Goal: Task Accomplishment & Management: Use online tool/utility

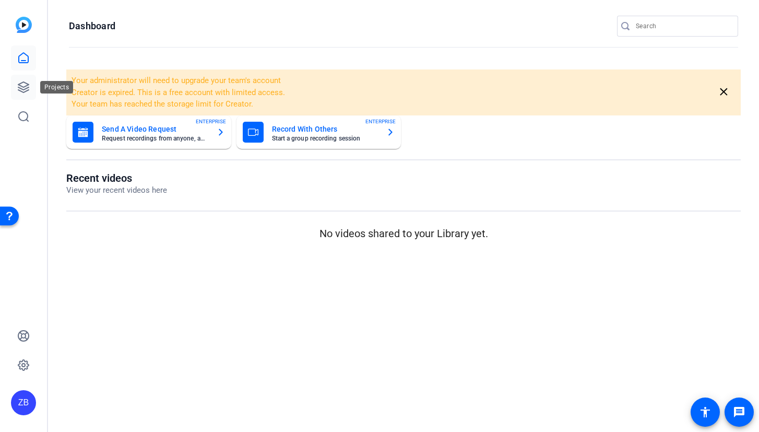
click at [22, 90] on icon at bounding box center [23, 87] width 13 height 13
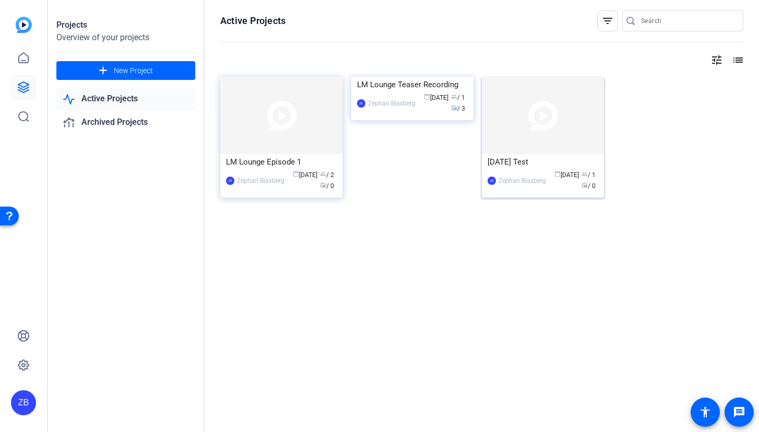
click at [527, 161] on div "[DATE] Test" at bounding box center [543, 162] width 111 height 16
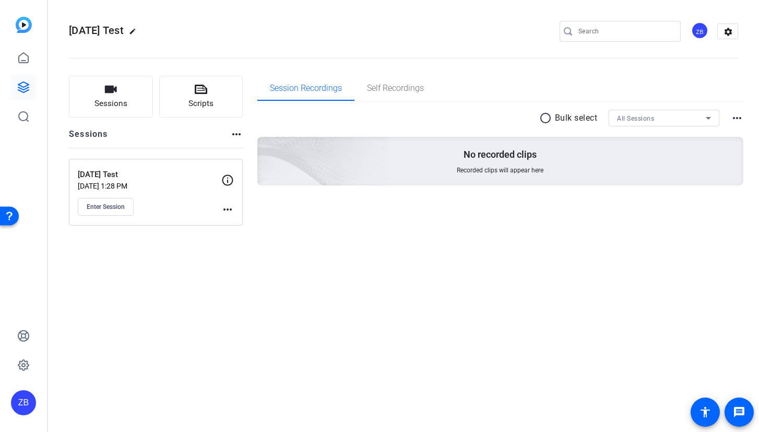
click at [231, 209] on mat-icon "more_horiz" at bounding box center [227, 209] width 13 height 13
click at [240, 220] on span "Edit Session" at bounding box center [253, 224] width 47 height 13
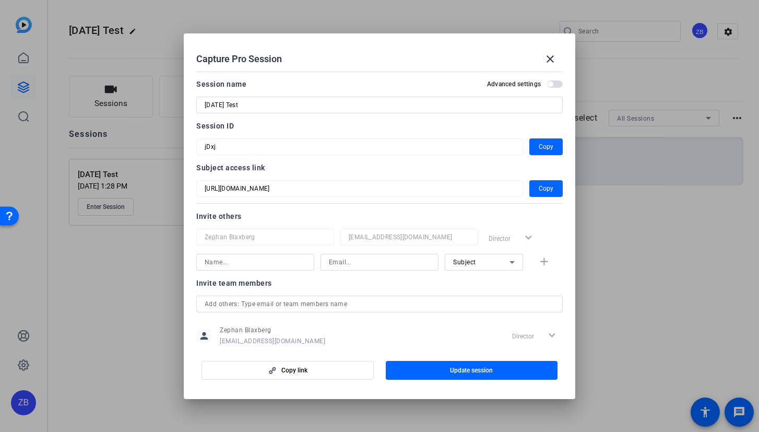
click at [304, 110] on input "Aug 25 Test" at bounding box center [380, 105] width 350 height 13
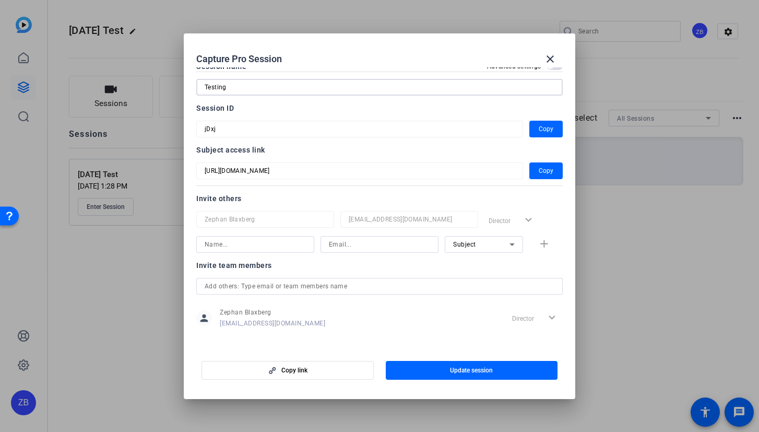
scroll to position [22, 0]
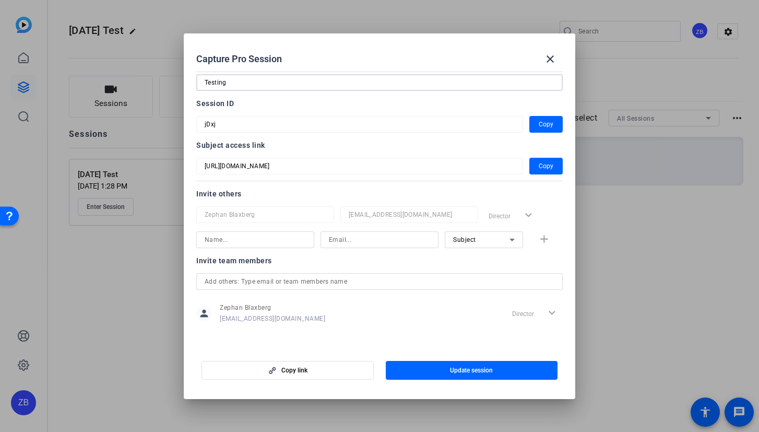
type input "Testing"
click at [271, 241] on input at bounding box center [255, 239] width 101 height 13
type input "Vincent"
click at [385, 235] on input at bounding box center [379, 239] width 101 height 13
paste input "vincent.quatroche@effem.com"
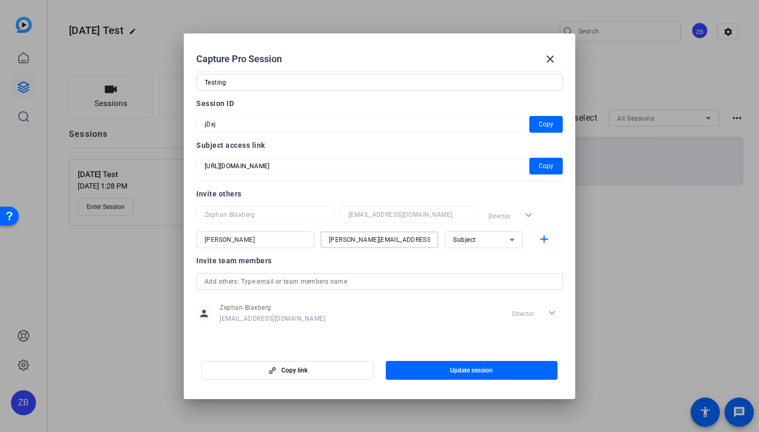
type input "vincent.quatroche@effem.com"
click at [491, 235] on div "Subject" at bounding box center [481, 239] width 56 height 13
click at [490, 235] on div at bounding box center [379, 216] width 759 height 432
click at [336, 378] on span "button" at bounding box center [287, 370] width 171 height 25
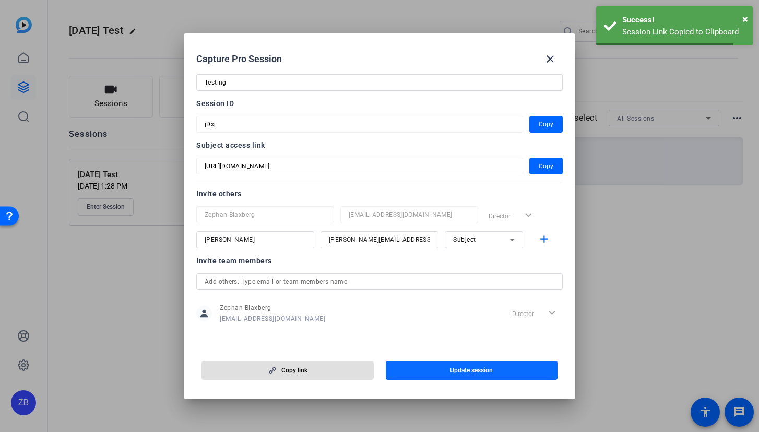
click at [446, 367] on span "button" at bounding box center [472, 370] width 172 height 25
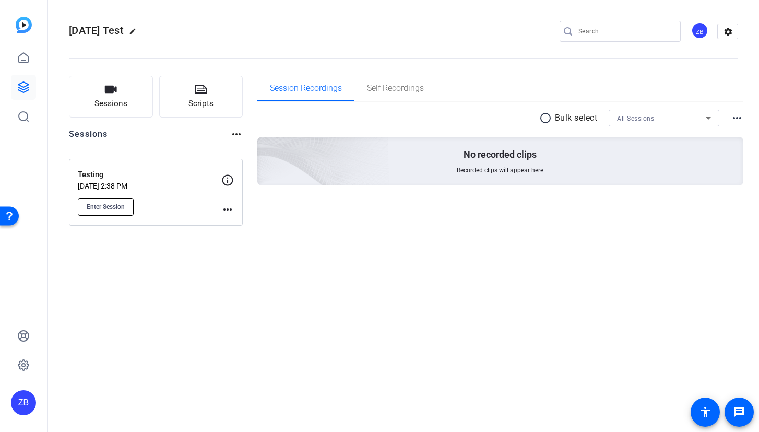
click at [111, 208] on span "Enter Session" at bounding box center [106, 207] width 38 height 8
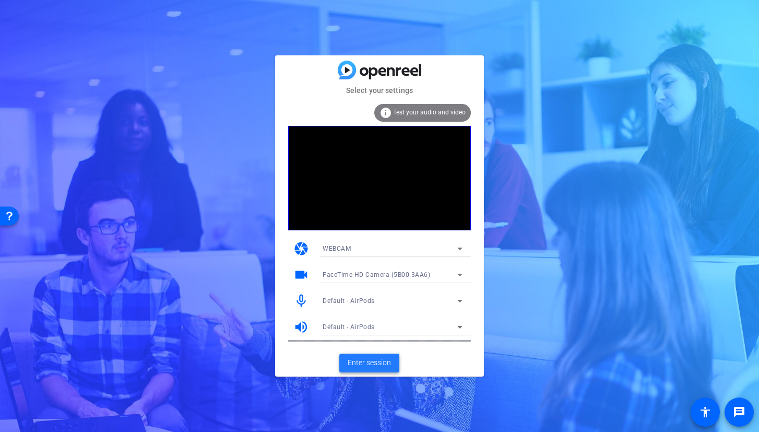
click at [383, 366] on span "Enter session" at bounding box center [369, 362] width 43 height 11
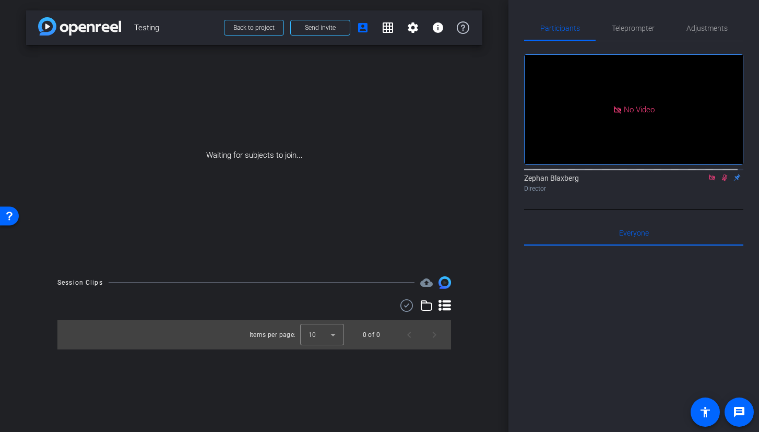
click at [708, 181] on icon at bounding box center [712, 177] width 8 height 7
drag, startPoint x: 707, startPoint y: 188, endPoint x: 696, endPoint y: 185, distance: 10.8
click at [708, 181] on icon at bounding box center [712, 177] width 8 height 7
click at [387, 28] on mat-icon "grid_on" at bounding box center [388, 27] width 13 height 13
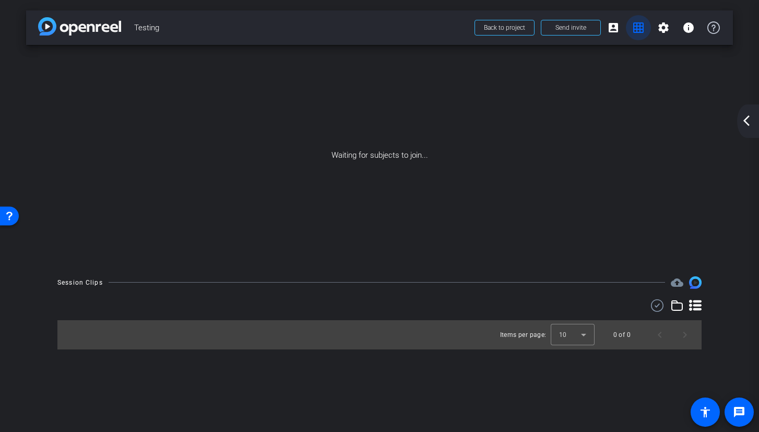
click at [638, 29] on mat-icon "grid_on" at bounding box center [638, 27] width 13 height 13
click at [750, 123] on mat-icon "arrow_back_ios_new" at bounding box center [746, 120] width 13 height 13
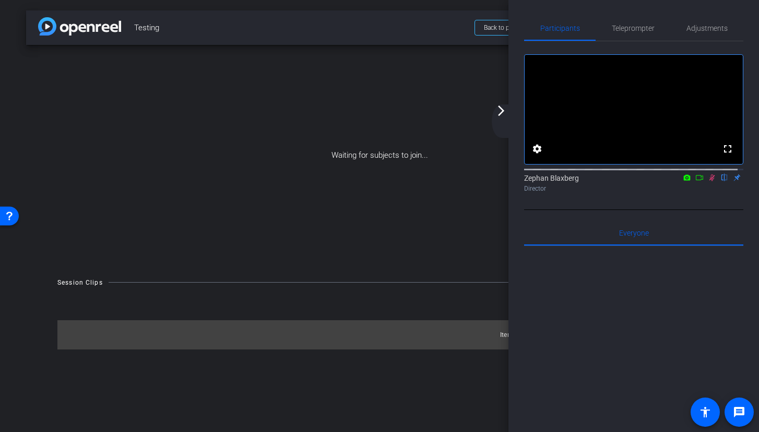
click at [502, 109] on mat-icon "arrow_forward_ios" at bounding box center [501, 110] width 13 height 13
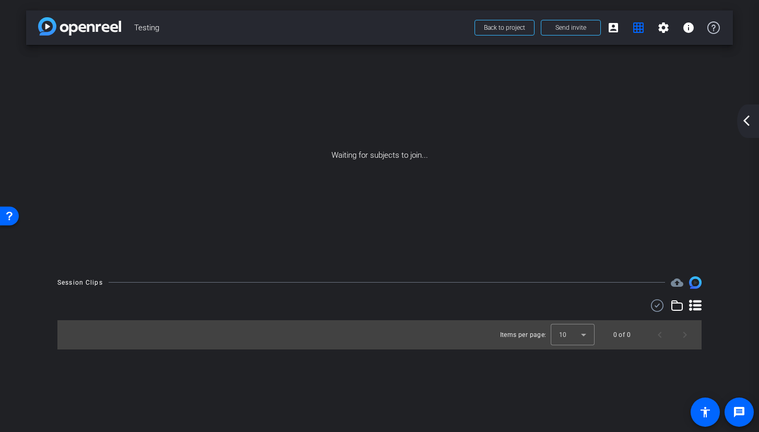
click at [748, 128] on div "arrow_back_ios_new arrow_forward_ios" at bounding box center [748, 120] width 22 height 33
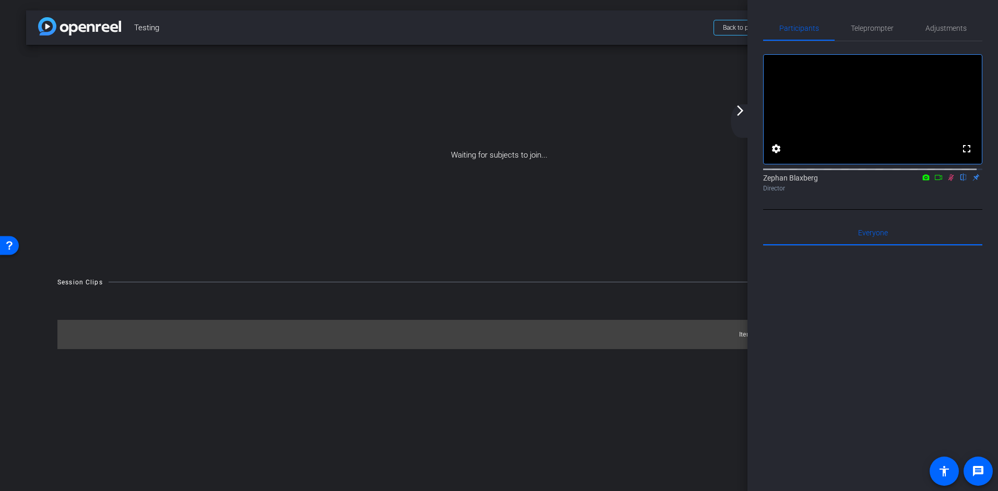
click at [739, 111] on mat-icon "arrow_forward_ios" at bounding box center [740, 110] width 13 height 13
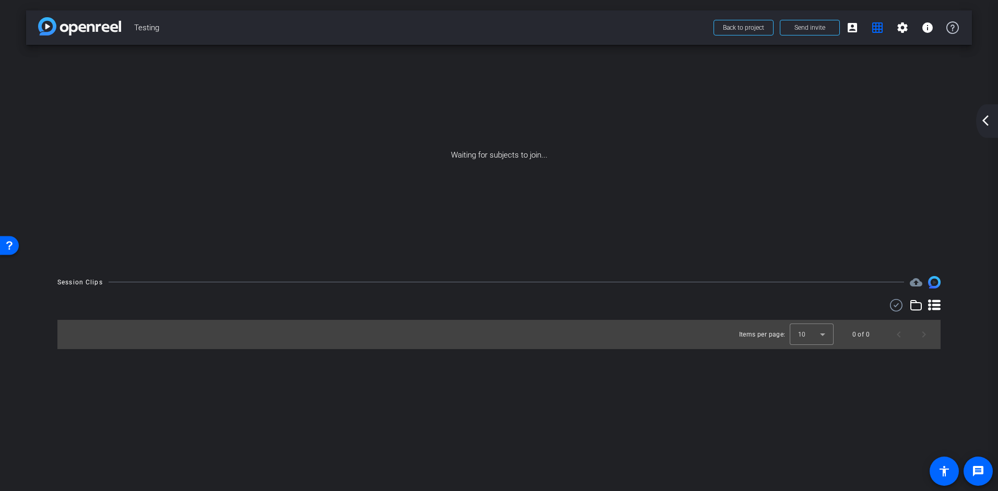
click at [758, 123] on mat-icon "arrow_back_ios_new" at bounding box center [985, 120] width 13 height 13
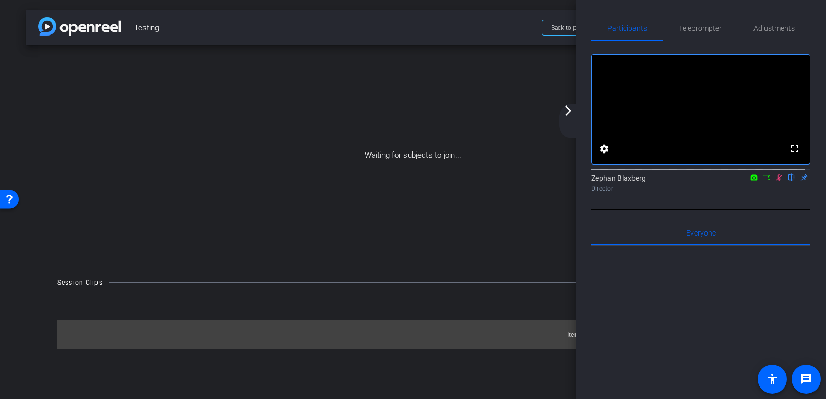
click at [567, 120] on div "arrow_back_ios_new arrow_forward_ios" at bounding box center [570, 120] width 22 height 33
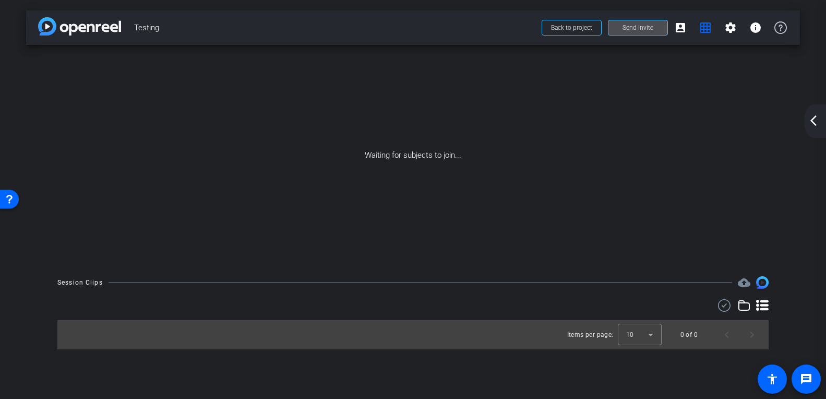
click at [623, 23] on span at bounding box center [638, 27] width 59 height 25
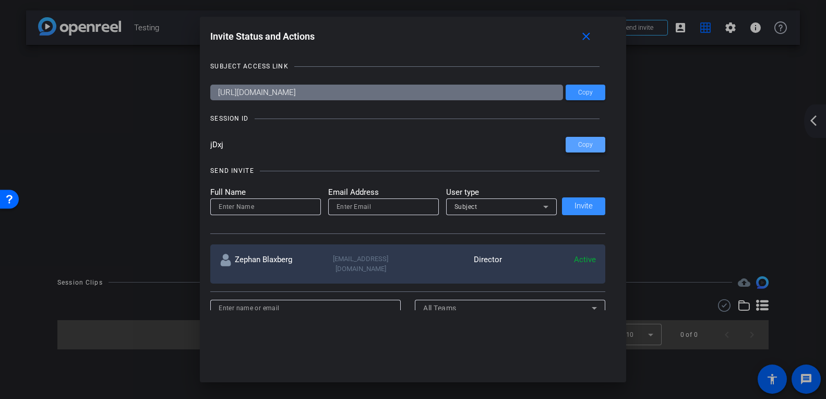
click at [589, 145] on span "Copy" at bounding box center [585, 145] width 15 height 8
click at [591, 37] on mat-icon "close" at bounding box center [586, 36] width 13 height 13
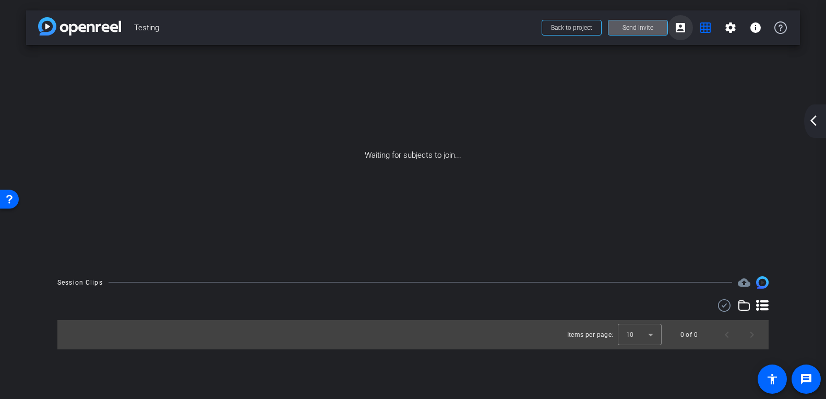
click at [683, 29] on mat-icon "account_box" at bounding box center [680, 27] width 13 height 13
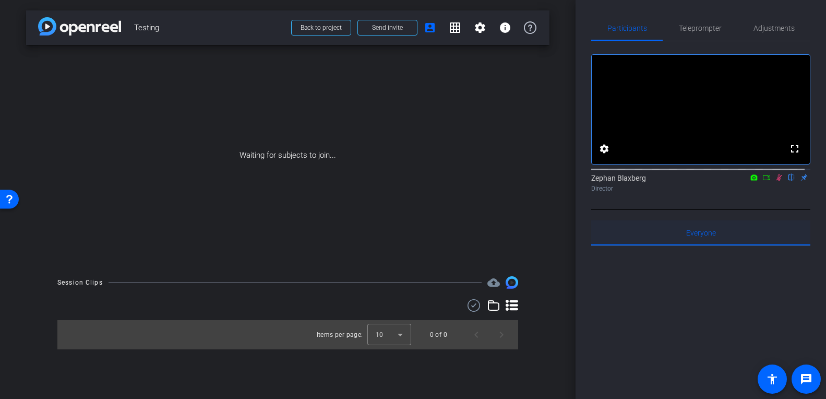
click at [692, 239] on span "Everyone 0" at bounding box center [701, 232] width 30 height 25
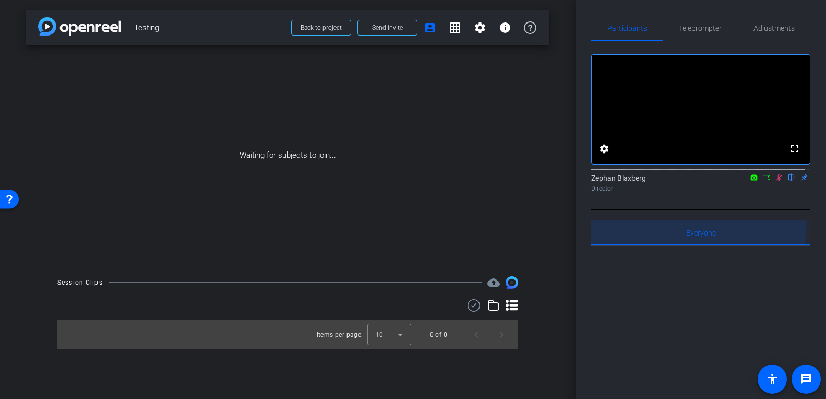
click at [692, 236] on span "Everyone 0" at bounding box center [701, 232] width 30 height 7
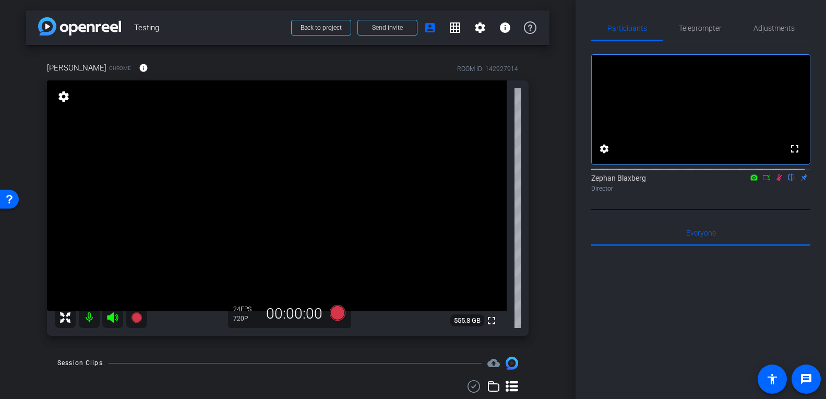
click at [758, 181] on icon at bounding box center [779, 177] width 8 height 7
click at [569, 192] on div "arrow_back Testing Back to project Send invite account_box grid_on settings inf…" at bounding box center [288, 199] width 576 height 399
click at [682, 245] on div "Everyone 0" at bounding box center [700, 232] width 219 height 25
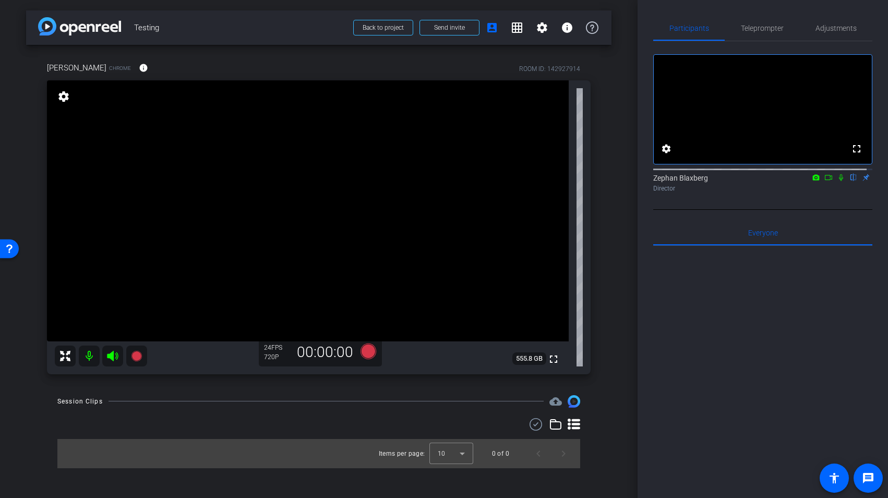
click at [67, 98] on mat-icon "settings" at bounding box center [63, 96] width 15 height 13
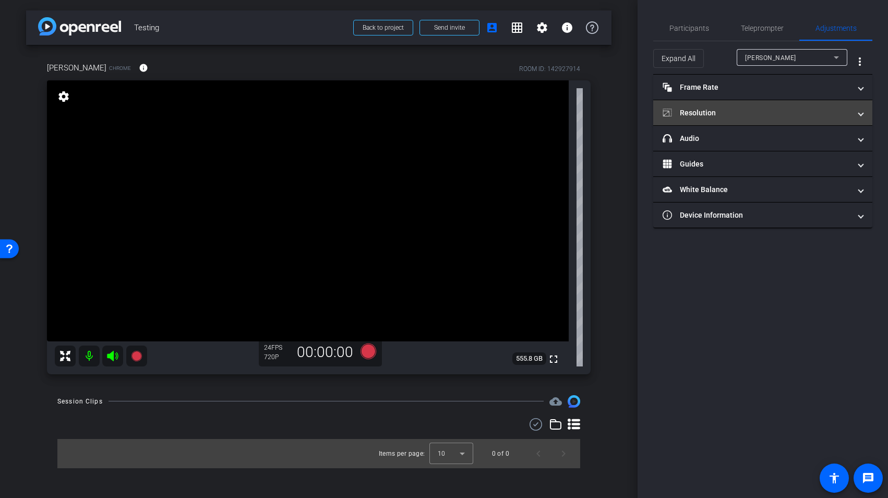
click at [754, 111] on mat-panel-title "Resolution" at bounding box center [757, 113] width 188 height 11
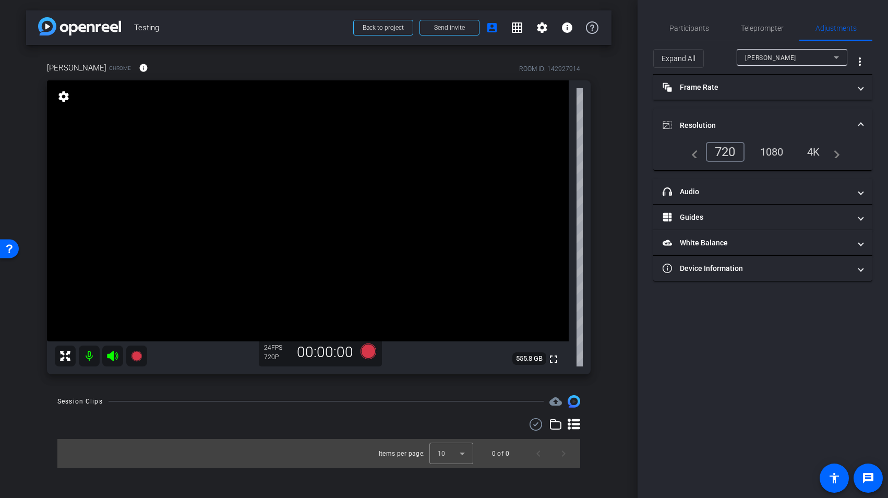
click at [758, 150] on div "1080" at bounding box center [772, 152] width 39 height 18
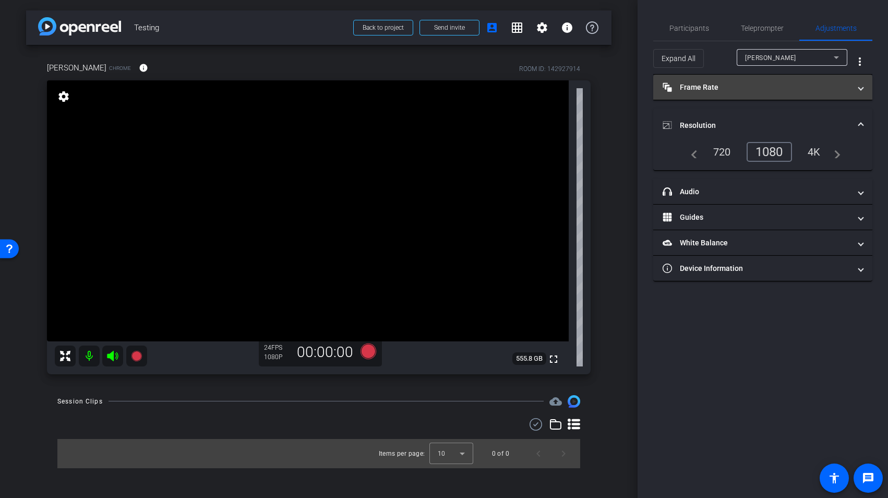
click at [758, 89] on mat-panel-title "Frame Rate Frame Rate" at bounding box center [757, 87] width 188 height 11
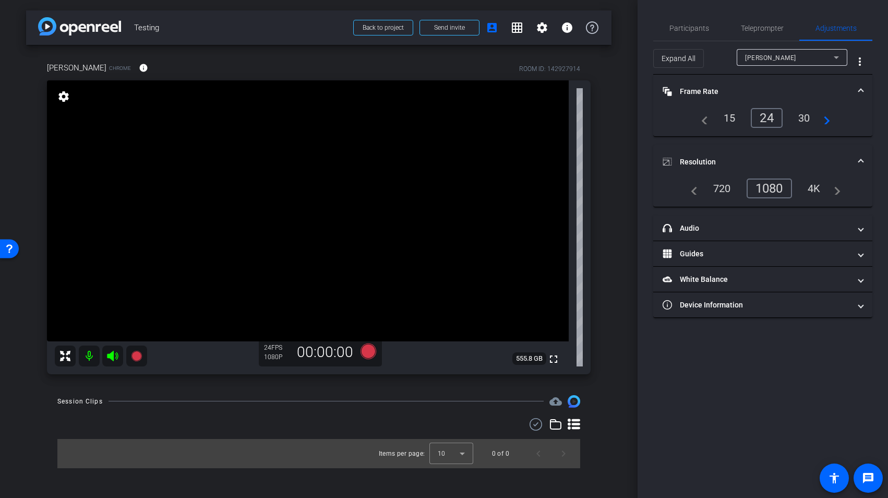
click at [758, 118] on div "30" at bounding box center [805, 118] width 28 height 18
click at [758, 88] on span at bounding box center [861, 91] width 4 height 11
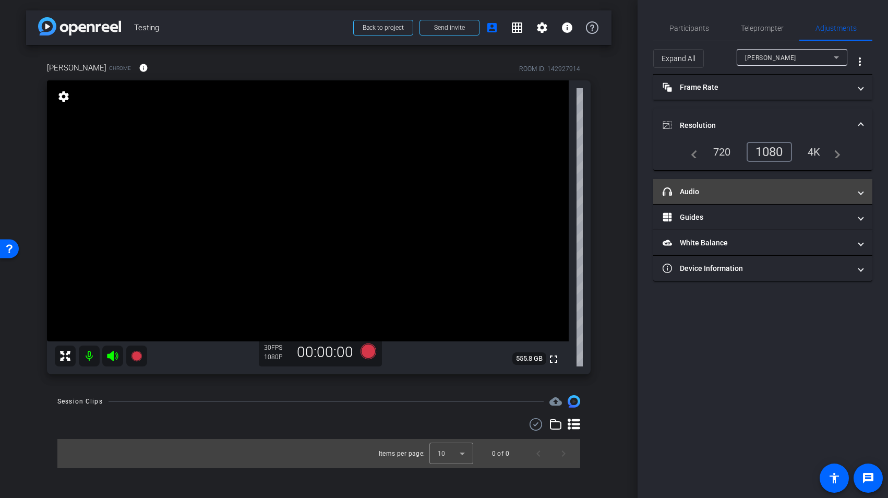
click at [758, 193] on span "headphone icon Audio" at bounding box center [761, 191] width 196 height 11
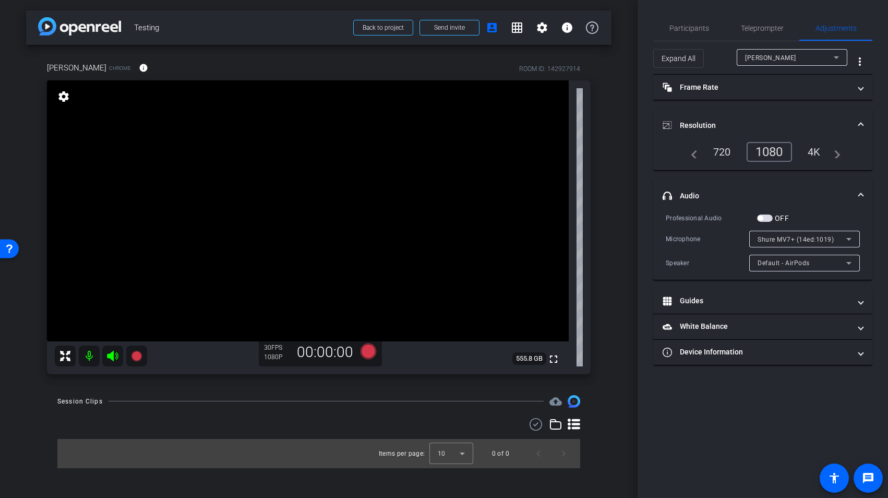
click at [758, 219] on span "button" at bounding box center [765, 218] width 16 height 7
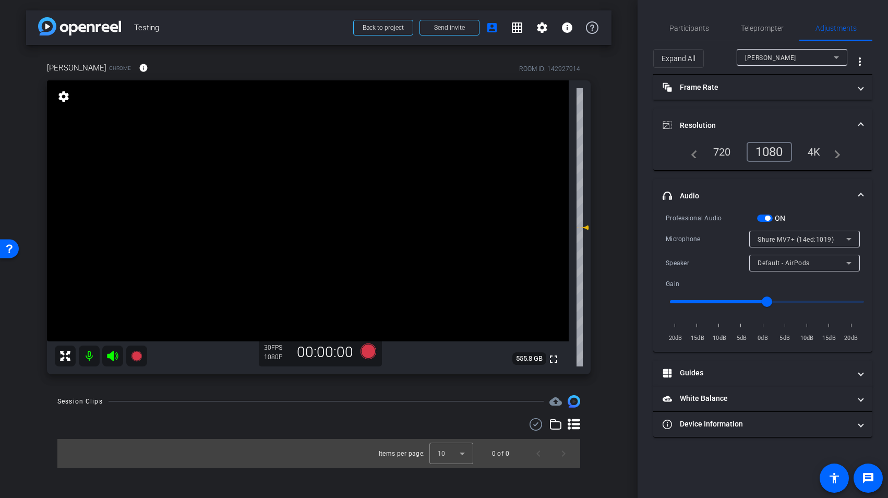
click at [758, 218] on span "button" at bounding box center [767, 218] width 5 height 5
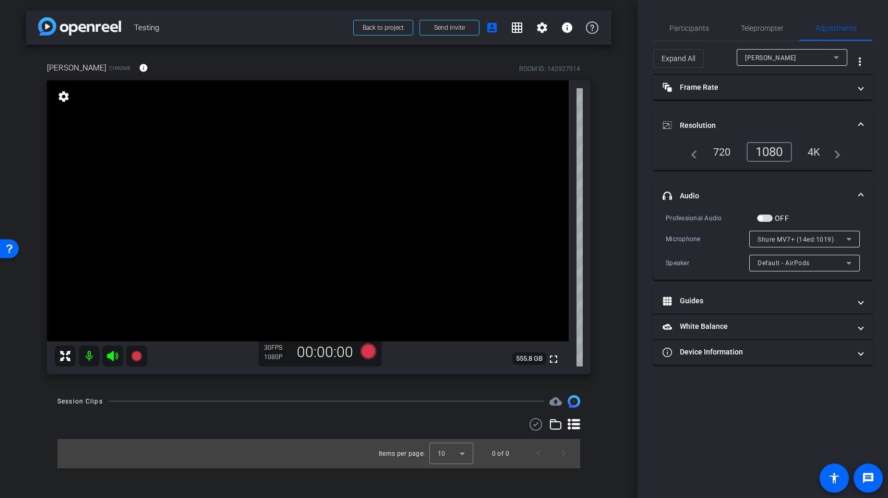
click at [758, 195] on span at bounding box center [861, 196] width 4 height 11
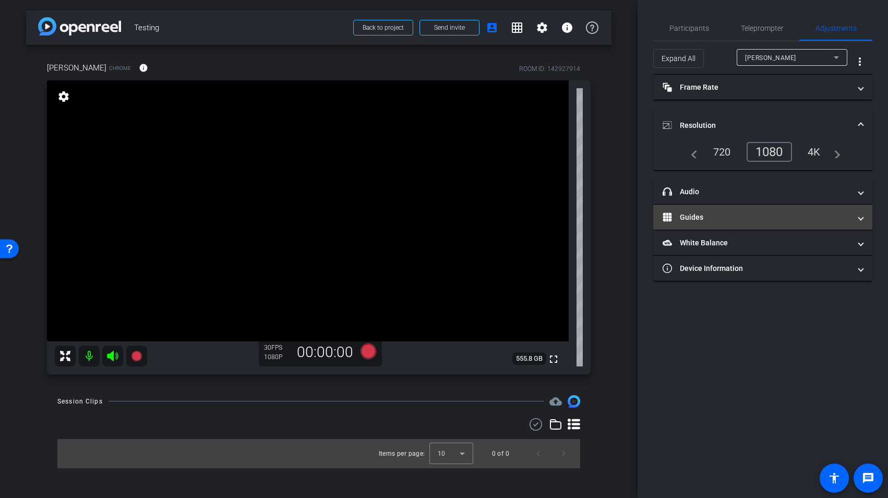
click at [758, 215] on span at bounding box center [861, 217] width 4 height 11
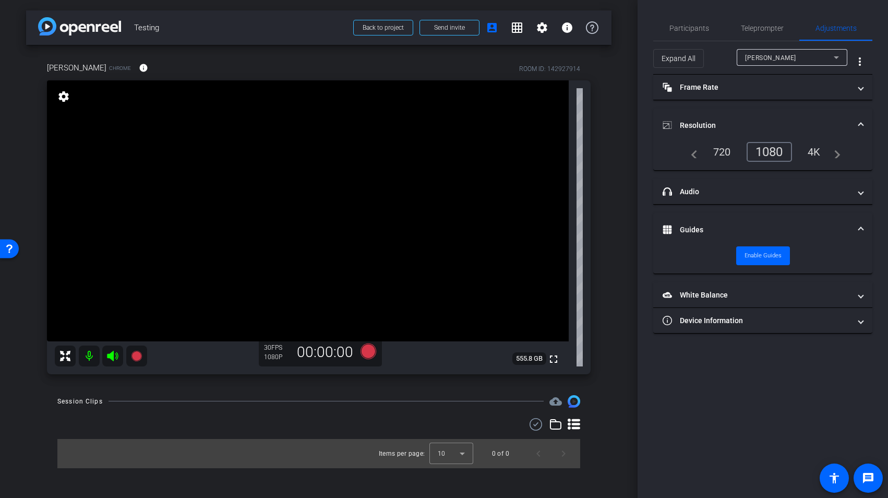
click at [758, 215] on mat-expansion-panel-header "Guides" at bounding box center [762, 229] width 219 height 33
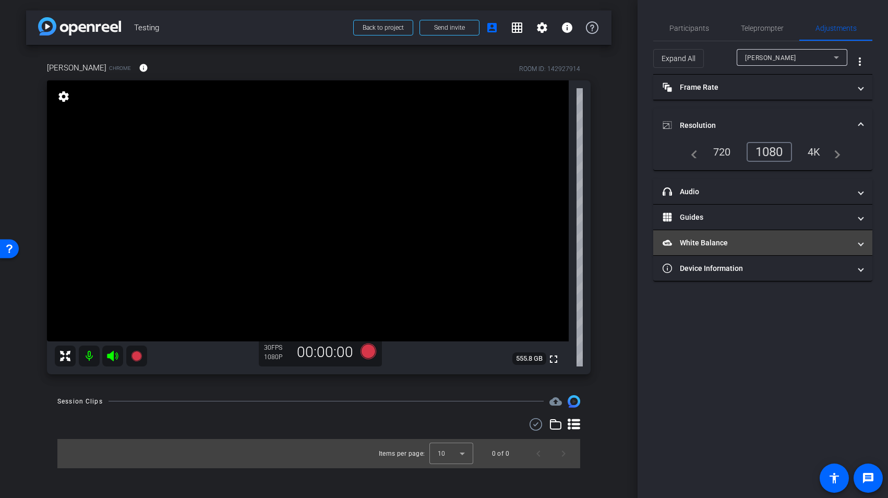
click at [758, 236] on mat-expansion-panel-header "White Balance White Balance" at bounding box center [762, 242] width 219 height 25
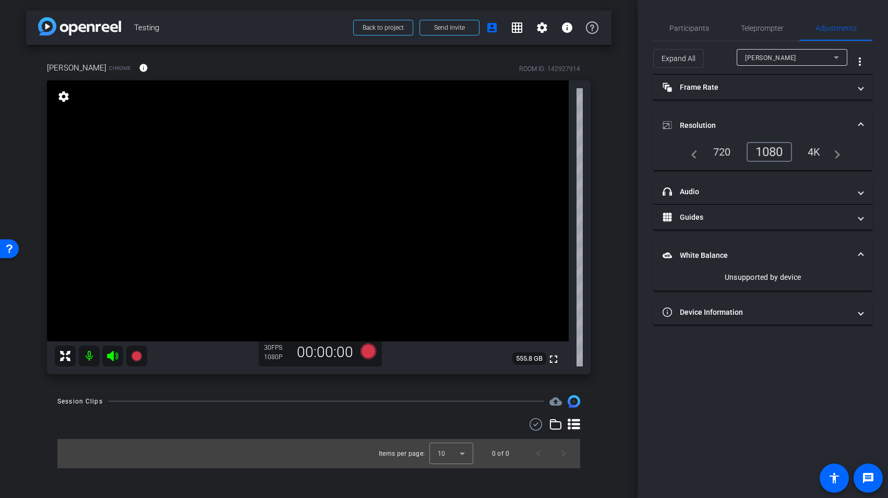
click at [758, 240] on mat-expansion-panel-header "White Balance White Balance" at bounding box center [762, 255] width 219 height 33
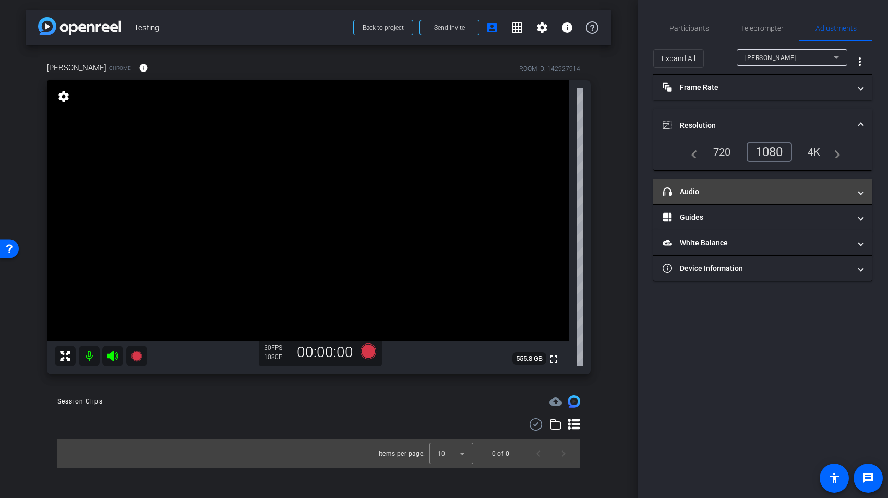
click at [758, 192] on span at bounding box center [861, 191] width 4 height 11
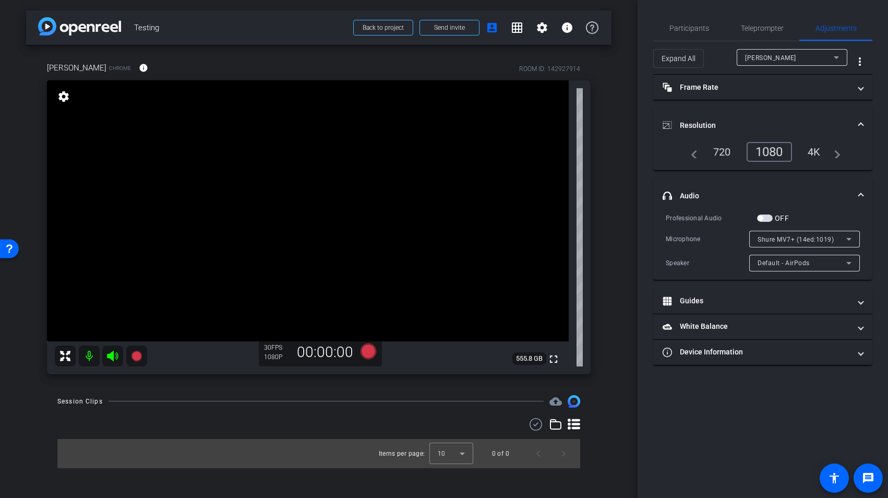
click at [758, 196] on span at bounding box center [861, 196] width 4 height 11
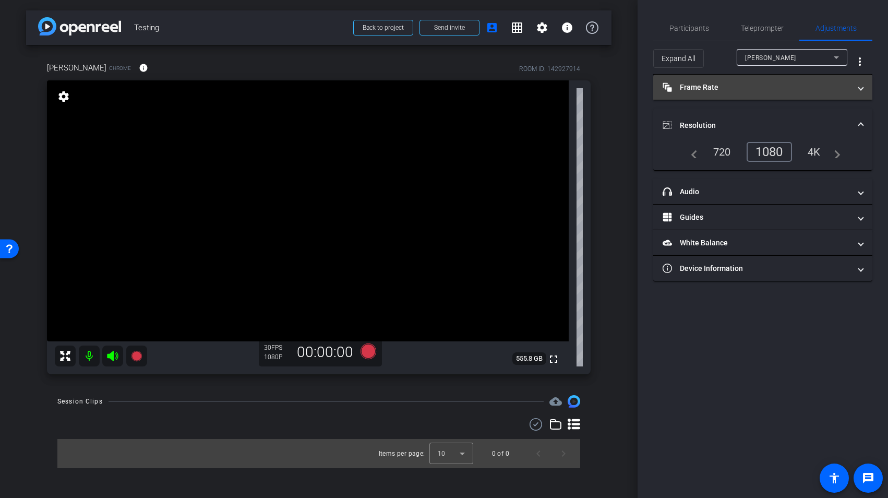
click at [758, 86] on span at bounding box center [861, 87] width 4 height 11
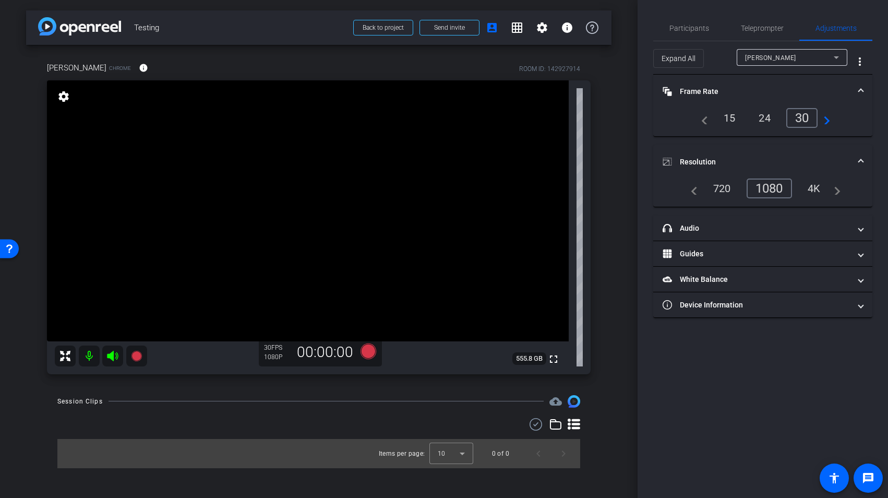
click at [758, 192] on div "4K" at bounding box center [814, 189] width 29 height 18
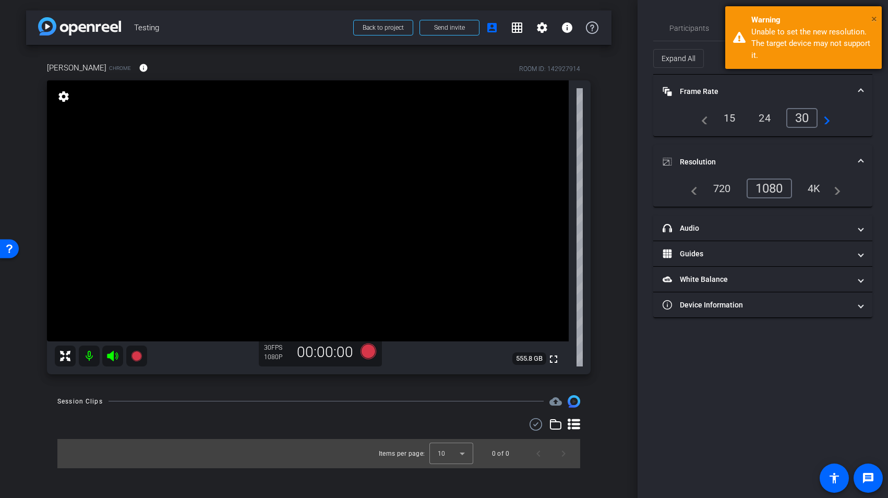
click at [758, 17] on span "×" at bounding box center [875, 19] width 6 height 13
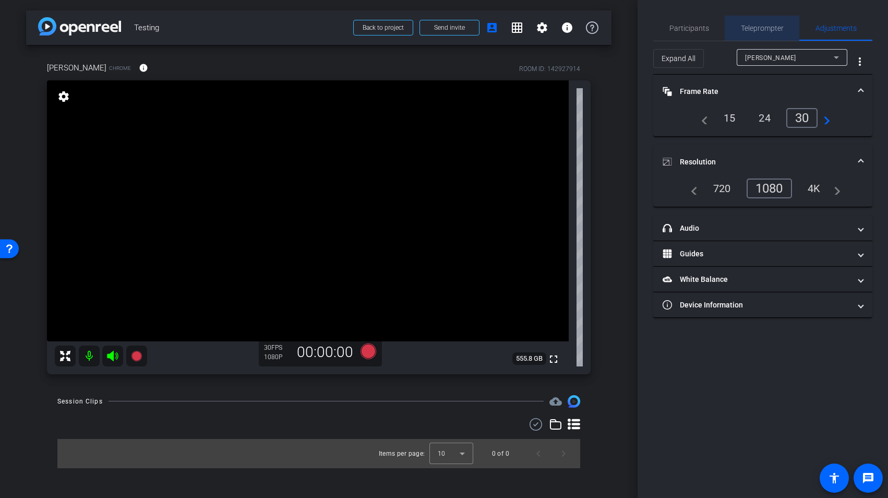
click at [752, 30] on span "Teleprompter" at bounding box center [762, 28] width 43 height 7
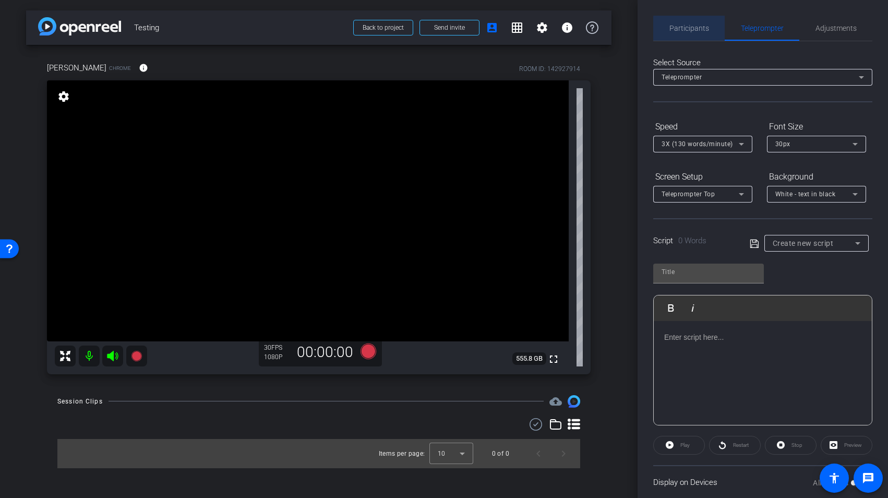
click at [693, 31] on span "Participants" at bounding box center [690, 28] width 40 height 7
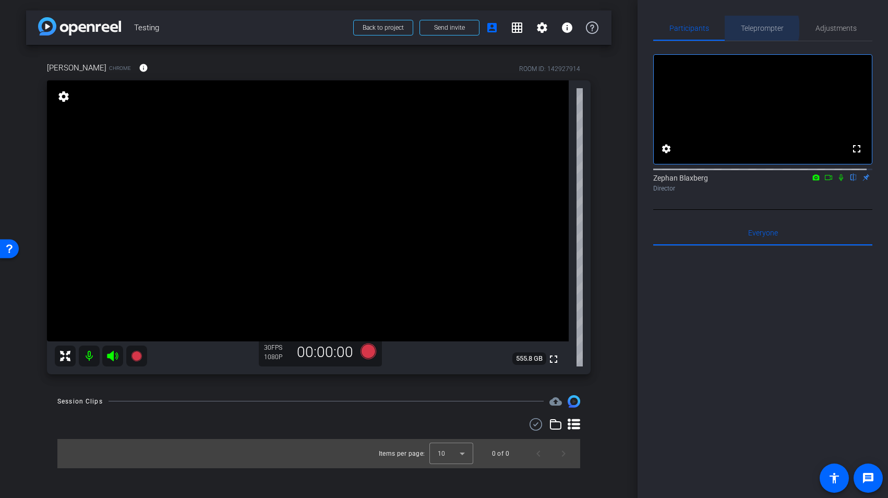
click at [751, 28] on span "Teleprompter" at bounding box center [762, 28] width 43 height 7
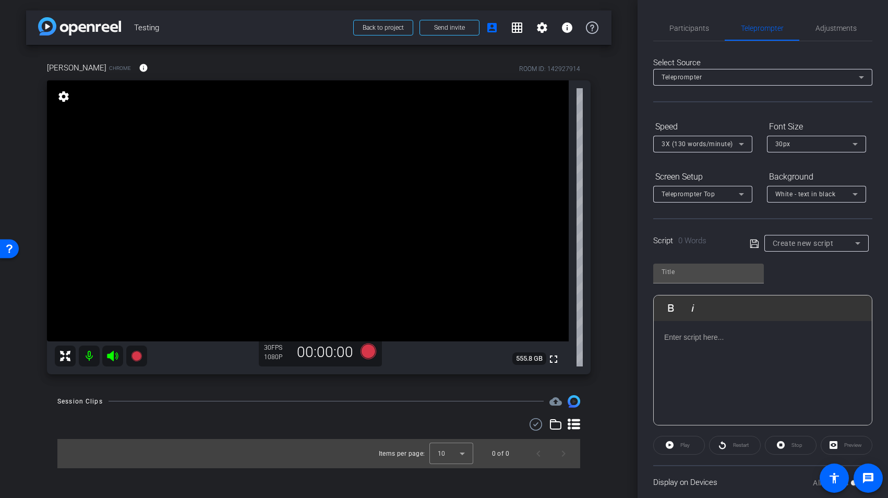
click at [686, 351] on div at bounding box center [763, 373] width 218 height 104
click at [686, 431] on div "Play" at bounding box center [679, 445] width 52 height 19
click at [758, 431] on div "Preview" at bounding box center [847, 445] width 52 height 19
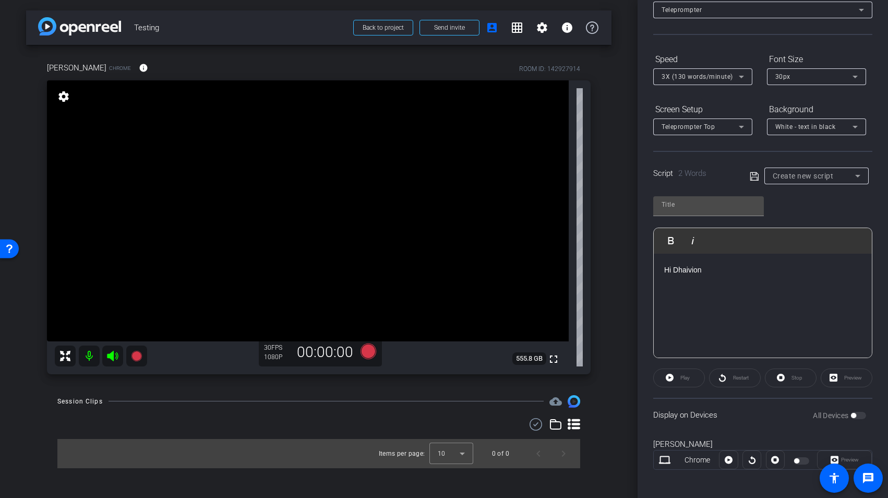
scroll to position [72, 0]
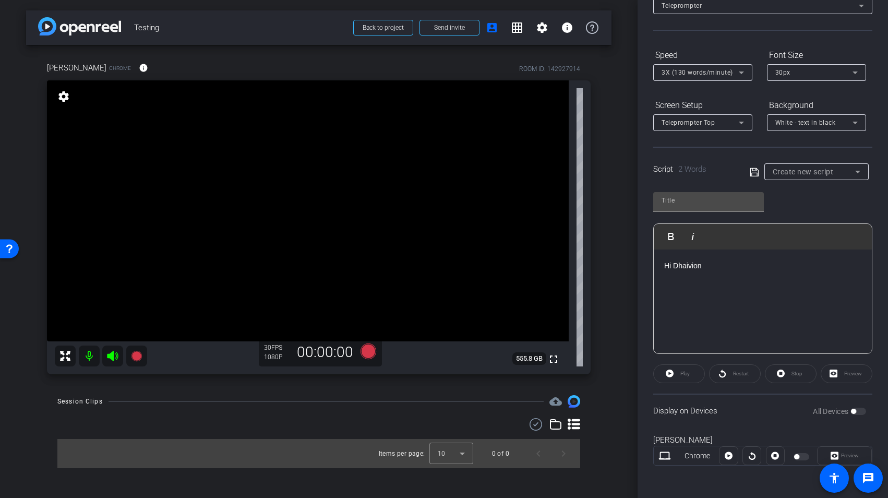
click at [758, 373] on div "Preview" at bounding box center [847, 373] width 52 height 19
click at [758, 268] on p "Hi Dhaivion" at bounding box center [762, 265] width 197 height 11
click at [755, 421] on div "Display on Devices All Devices" at bounding box center [762, 411] width 219 height 34
click at [758, 431] on div "Preview" at bounding box center [844, 454] width 55 height 19
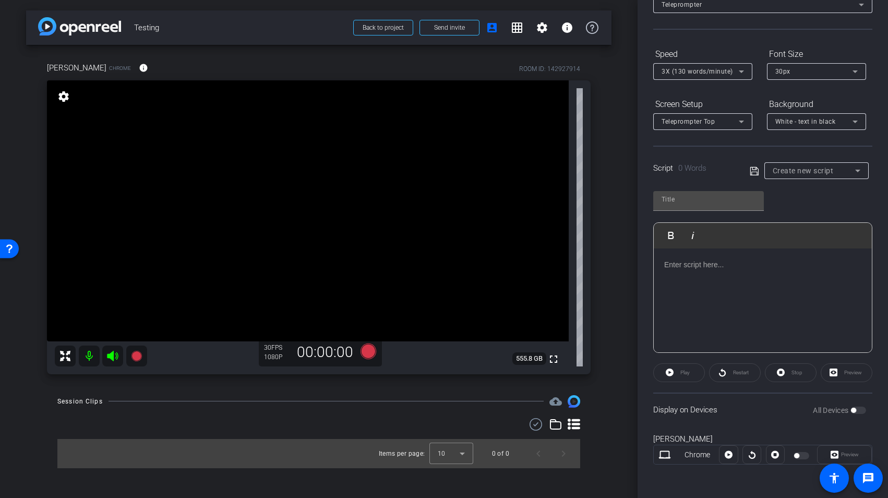
click at [758, 431] on div "Preview" at bounding box center [844, 454] width 55 height 19
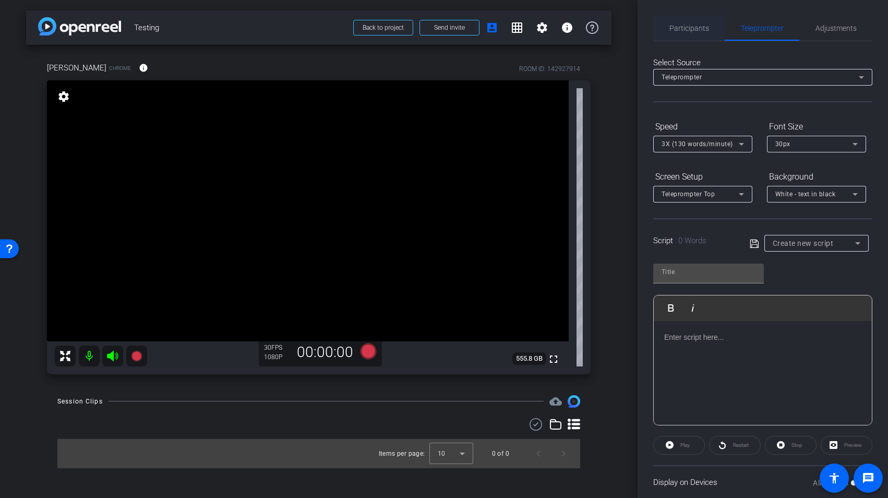
click at [681, 28] on span "Participants" at bounding box center [690, 28] width 40 height 7
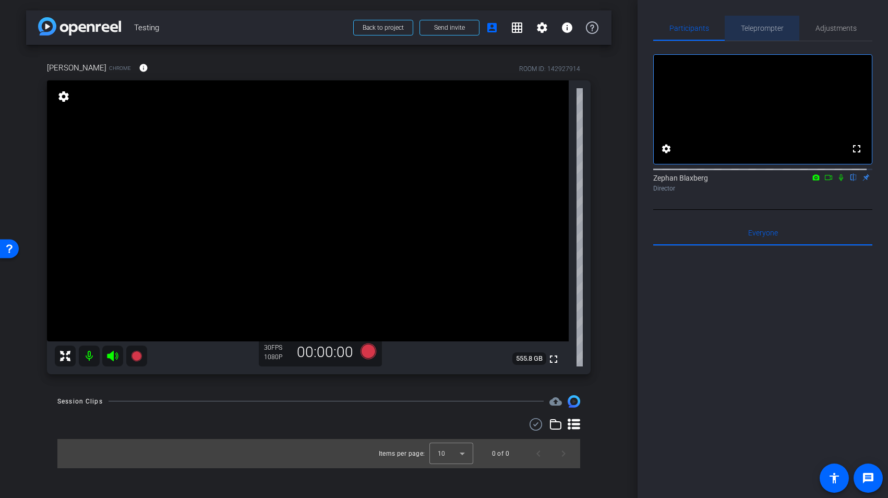
click at [758, 31] on span "Teleprompter" at bounding box center [762, 28] width 43 height 7
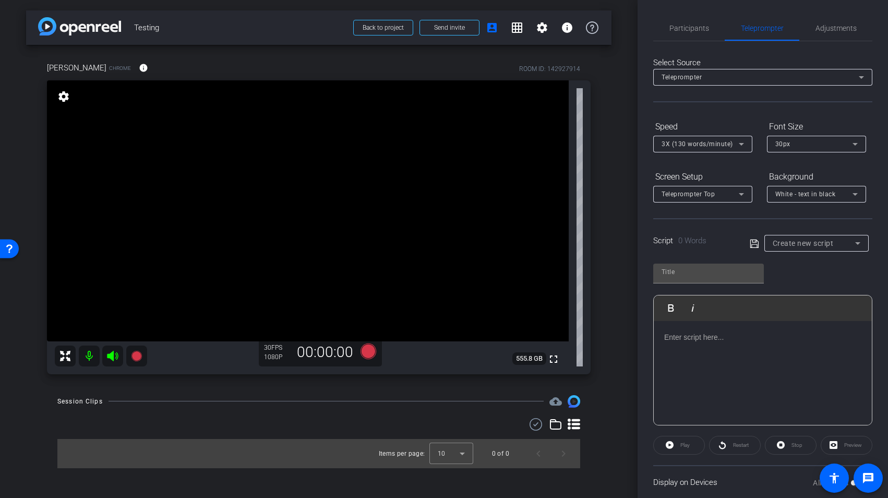
click at [732, 374] on div at bounding box center [763, 373] width 218 height 104
click at [733, 268] on input "text" at bounding box center [709, 272] width 94 height 13
type input "Script"
click at [758, 282] on div "Script Play Play from this location Play Selected Play and display the selected…" at bounding box center [762, 341] width 219 height 170
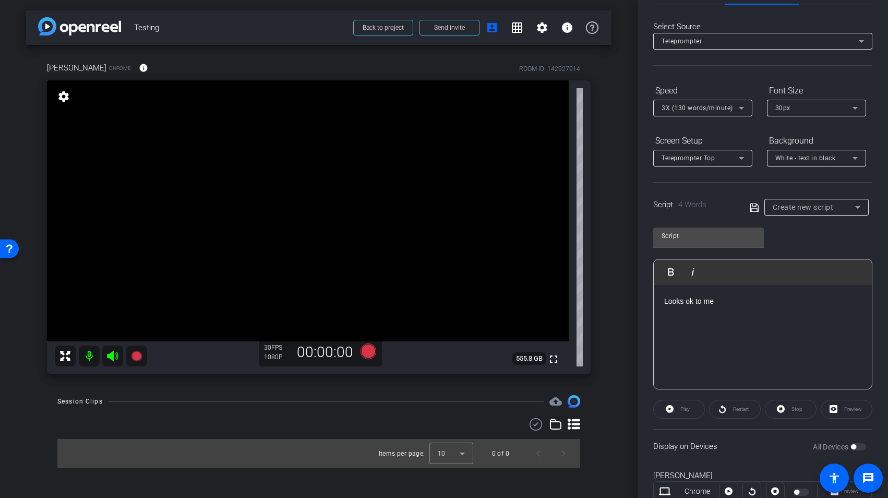
scroll to position [73, 0]
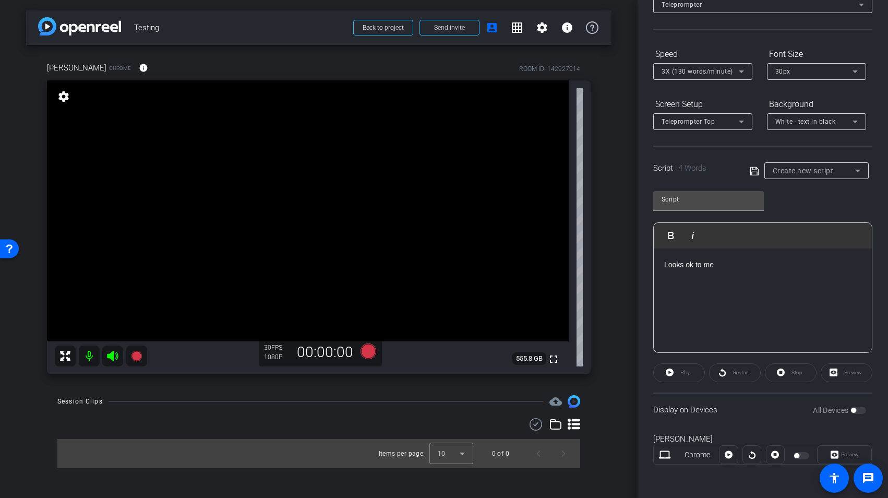
click at [758, 368] on div "Preview" at bounding box center [847, 372] width 52 height 19
click at [758, 172] on span "Create new script" at bounding box center [803, 171] width 61 height 8
click at [758, 191] on span "Create new script" at bounding box center [797, 191] width 55 height 13
click at [750, 169] on icon at bounding box center [754, 171] width 9 height 13
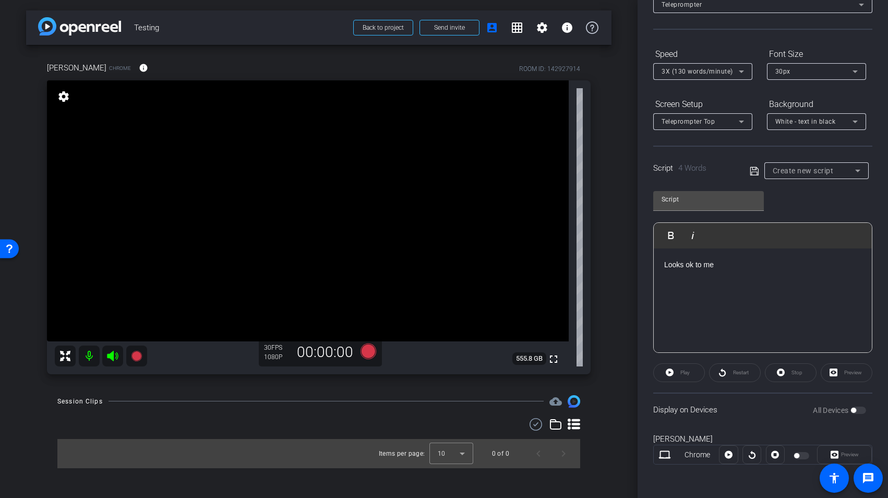
click at [750, 165] on icon at bounding box center [754, 171] width 9 height 13
click at [758, 373] on div "Preview" at bounding box center [847, 372] width 52 height 19
click at [758, 411] on span "button" at bounding box center [859, 410] width 16 height 7
click at [758, 411] on span "button" at bounding box center [861, 410] width 5 height 5
click at [758, 411] on span "button" at bounding box center [859, 410] width 16 height 7
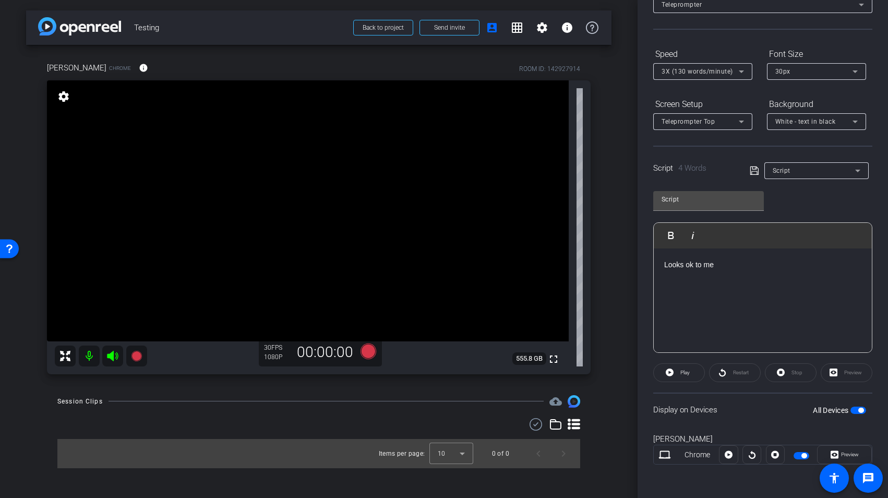
click at [758, 413] on span "button" at bounding box center [859, 410] width 16 height 7
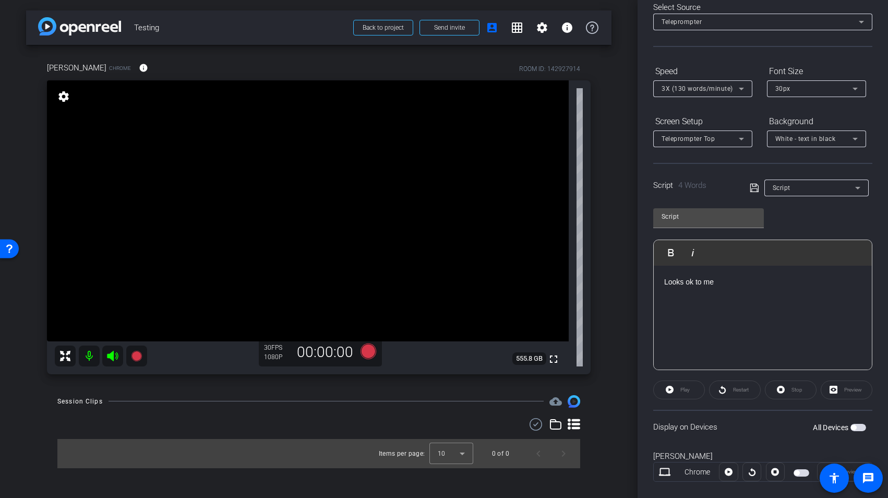
scroll to position [42, 0]
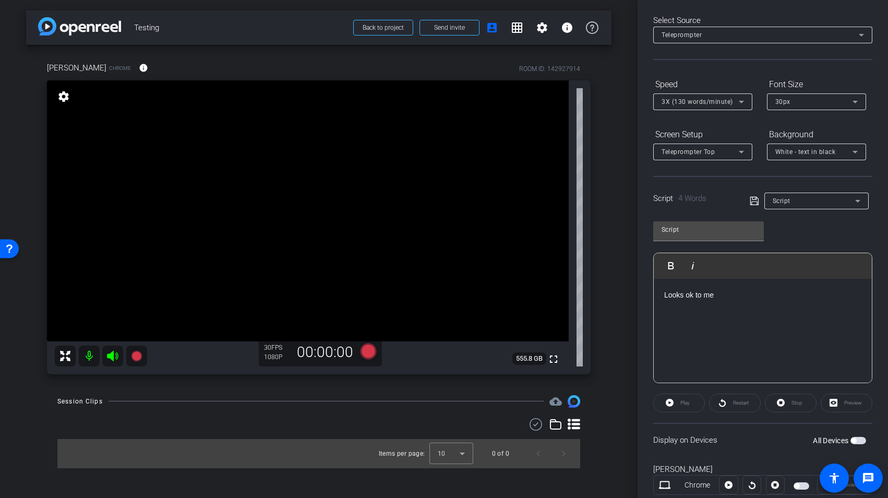
click at [740, 302] on div "Looks ok to me" at bounding box center [763, 331] width 218 height 104
click at [603, 353] on div "[PERSON_NAME] Chrome info ROOM ID: 142927914 fullscreen settings 555.8 GB 30 FP…" at bounding box center [319, 215] width 586 height 340
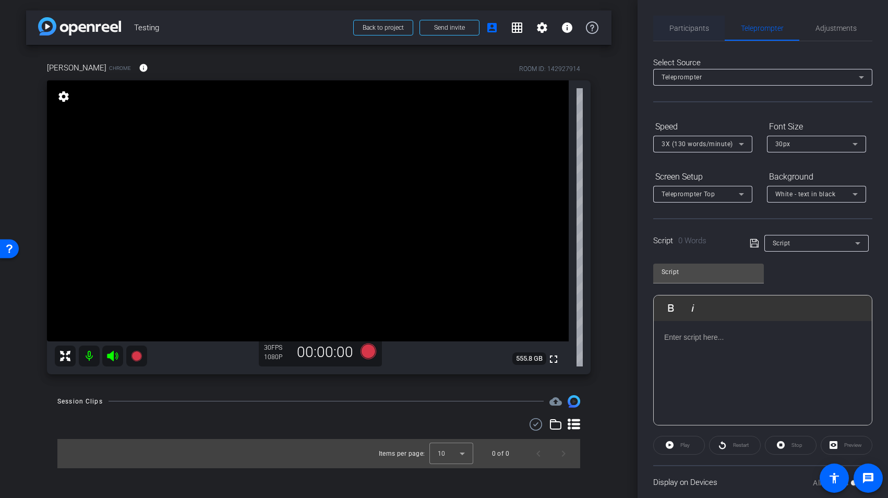
click at [689, 27] on span "Participants" at bounding box center [690, 28] width 40 height 7
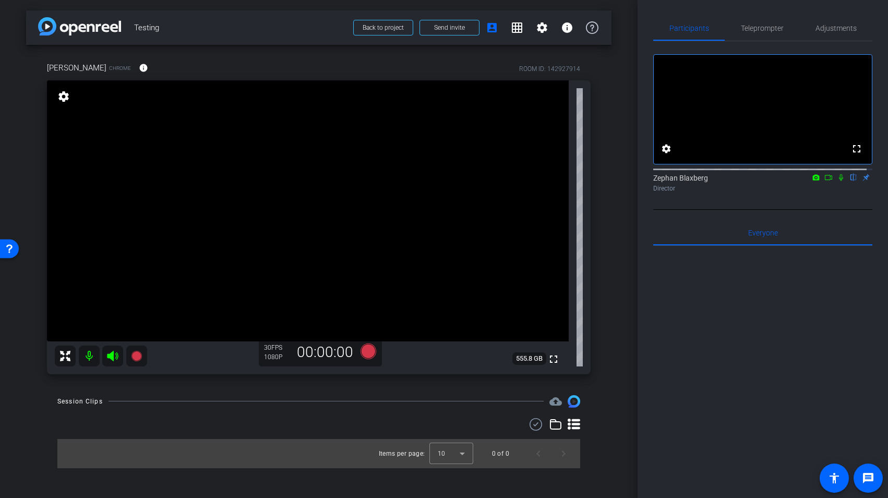
click at [733, 400] on div at bounding box center [762, 375] width 219 height 258
click at [758, 29] on span "Adjustments" at bounding box center [836, 28] width 41 height 7
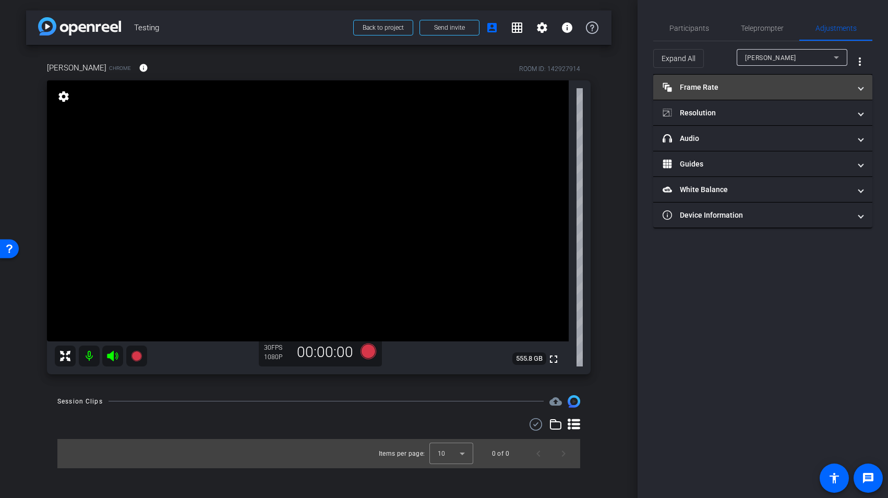
click at [744, 87] on mat-panel-title "Frame Rate Frame Rate" at bounding box center [757, 87] width 188 height 11
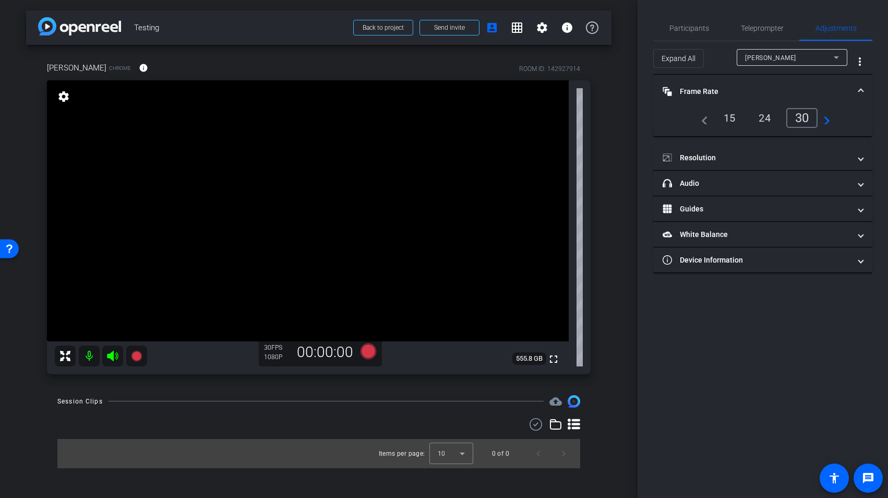
click at [744, 87] on mat-panel-title "Frame Rate Frame Rate" at bounding box center [757, 91] width 188 height 11
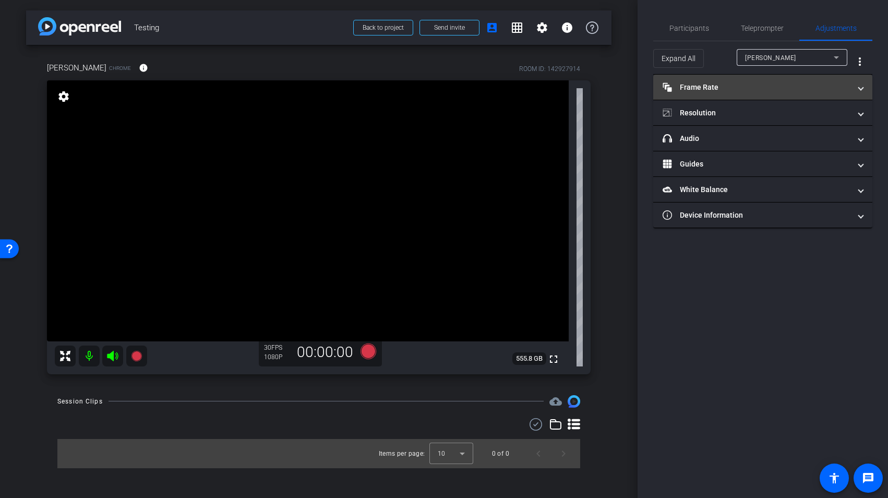
click at [744, 87] on mat-panel-title "Frame Rate Frame Rate" at bounding box center [757, 87] width 188 height 11
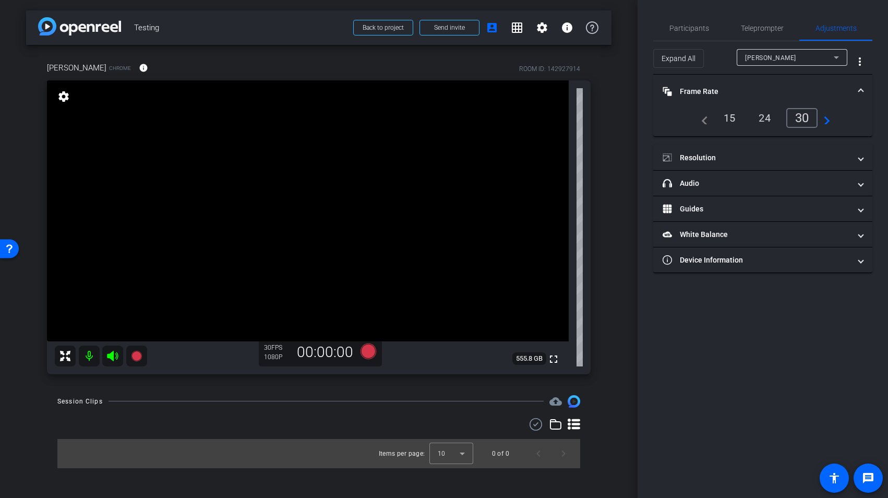
click at [758, 121] on mat-icon "navigate_next" at bounding box center [824, 118] width 13 height 13
click at [758, 88] on mat-panel-title "Frame Rate Frame Rate" at bounding box center [757, 91] width 188 height 11
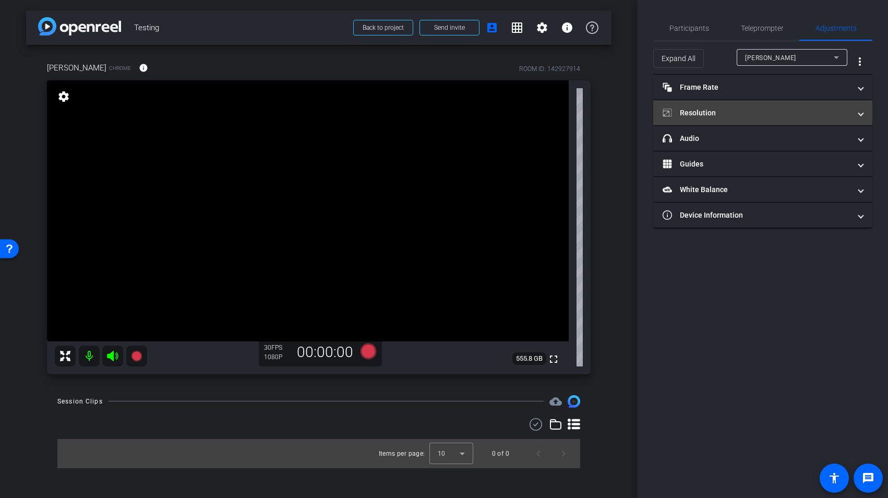
click at [745, 113] on mat-panel-title "Resolution" at bounding box center [757, 113] width 188 height 11
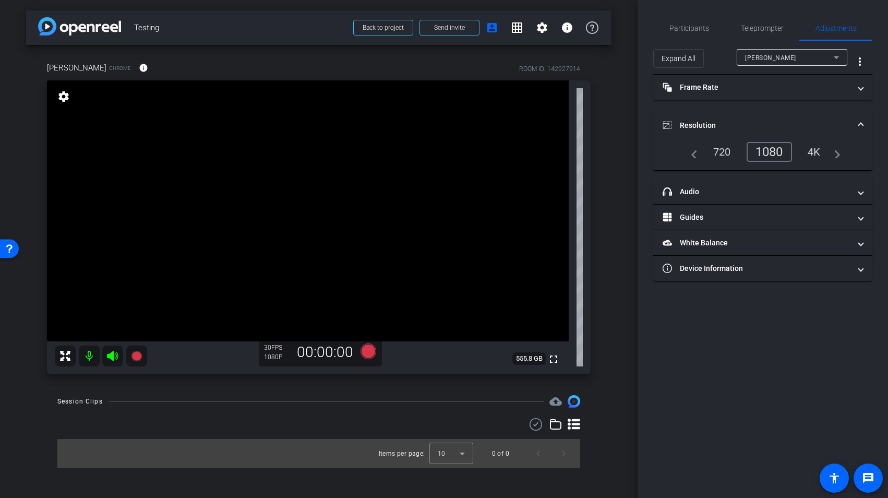
click at [745, 113] on mat-expansion-panel-header "Resolution" at bounding box center [762, 125] width 219 height 33
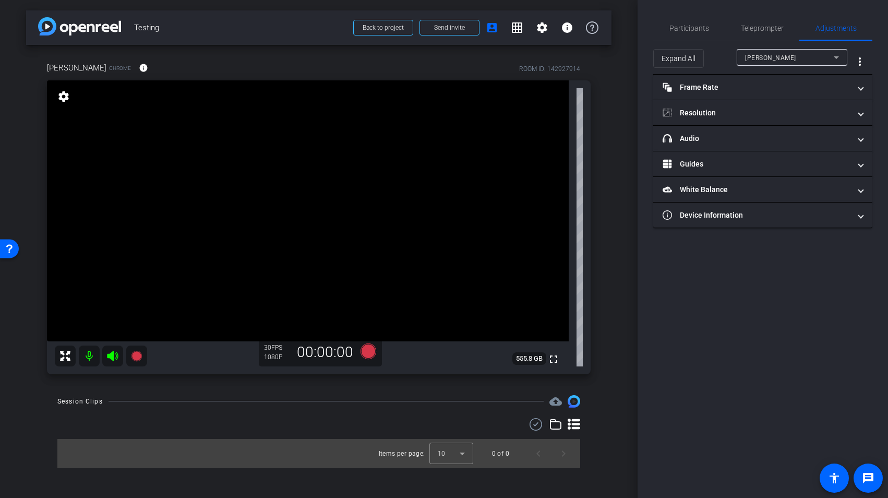
click at [223, 27] on span "Testing" at bounding box center [240, 27] width 213 height 21
